Goal: Task Accomplishment & Management: Complete application form

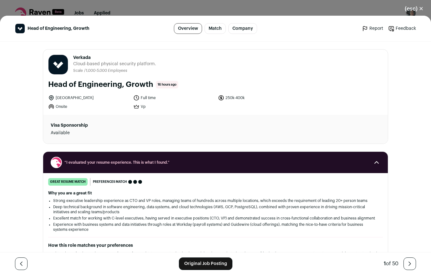
click at [420, 8] on button "(esc) ✕" at bounding box center [415, 9] width 34 height 14
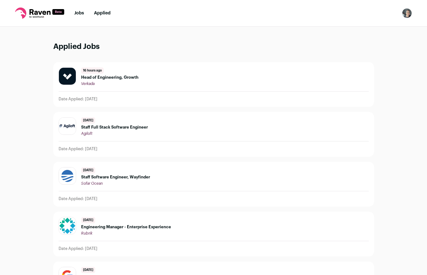
click at [76, 14] on link "Jobs" at bounding box center [79, 13] width 10 height 4
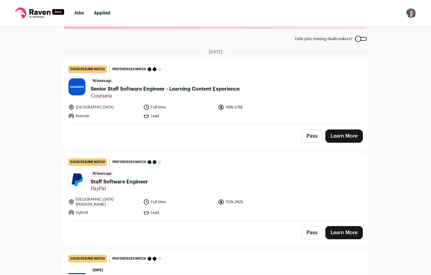
scroll to position [29, 0]
click at [342, 136] on link "Learn More" at bounding box center [345, 136] width 38 height 13
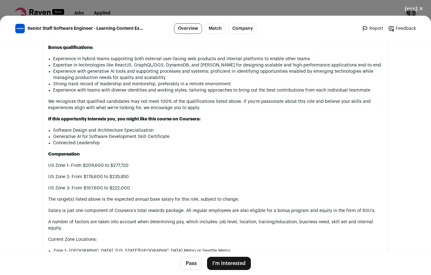
scroll to position [751, 0]
click at [234, 264] on button "I'm Interested" at bounding box center [229, 262] width 44 height 13
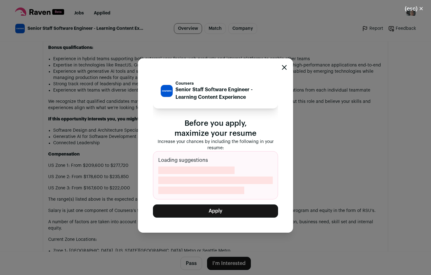
click at [225, 211] on button "Apply" at bounding box center [215, 210] width 125 height 13
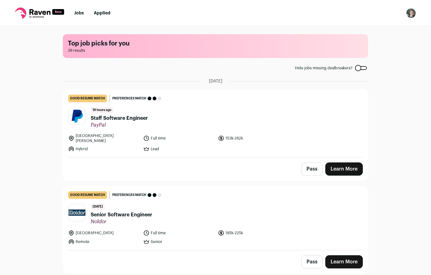
click at [78, 13] on link "Jobs" at bounding box center [79, 13] width 10 height 4
click at [97, 13] on link "Applied" at bounding box center [102, 13] width 17 height 4
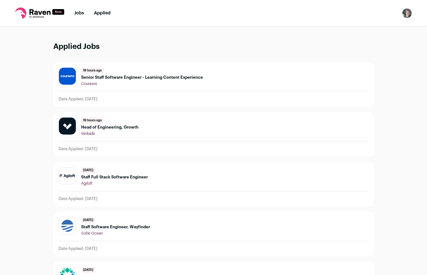
click at [76, 15] on link "Jobs" at bounding box center [79, 13] width 10 height 4
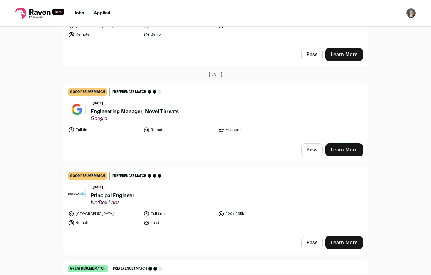
scroll to position [210, 0]
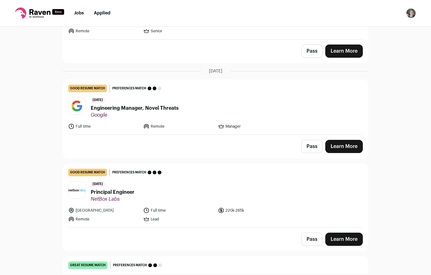
click at [344, 142] on link "Learn More" at bounding box center [345, 146] width 38 height 13
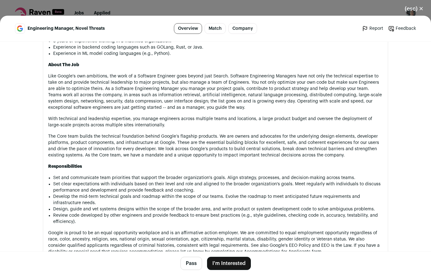
scroll to position [372, 0]
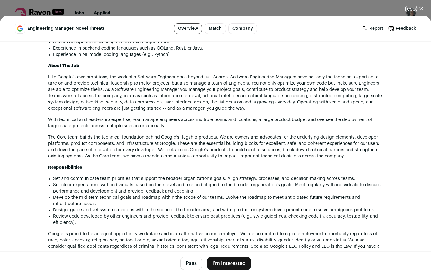
click at [416, 8] on button "(esc) ✕" at bounding box center [415, 9] width 34 height 14
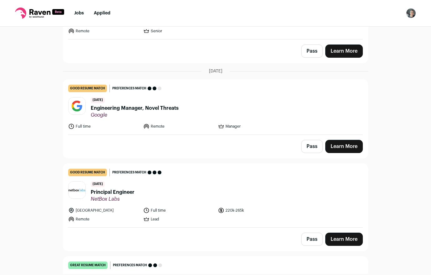
click at [307, 141] on button "Pass" at bounding box center [312, 146] width 22 height 13
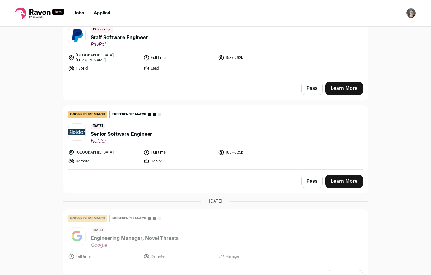
scroll to position [80, 0]
click at [311, 82] on button "Pass" at bounding box center [312, 88] width 22 height 13
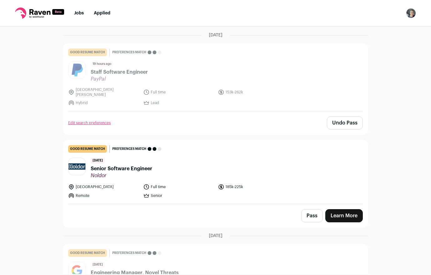
scroll to position [46, 0]
click at [305, 209] on button "Pass" at bounding box center [312, 215] width 22 height 13
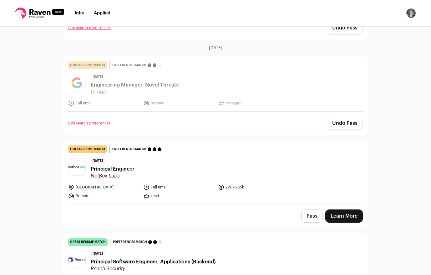
scroll to position [293, 0]
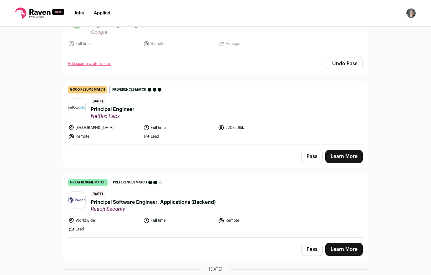
click at [310, 152] on button "Pass" at bounding box center [312, 156] width 22 height 13
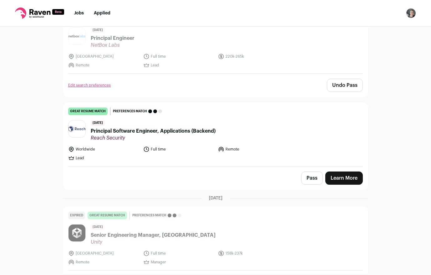
scroll to position [364, 0]
click at [306, 176] on button "Pass" at bounding box center [312, 177] width 22 height 13
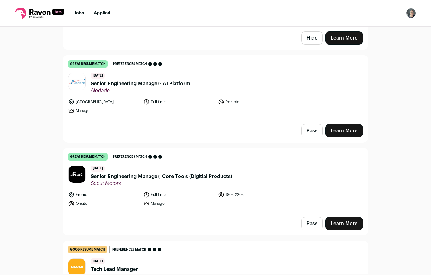
scroll to position [608, 0]
click at [169, 172] on span "Senior Engineering Manager, Core Tools (Digitial Products)" at bounding box center [162, 176] width 142 height 8
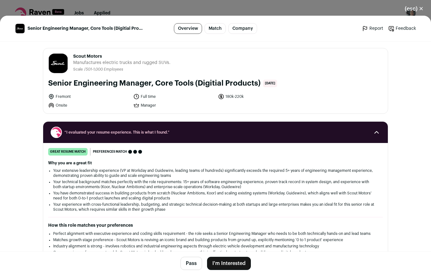
scroll to position [3, 0]
